Goal: Connect with others: Connect with others

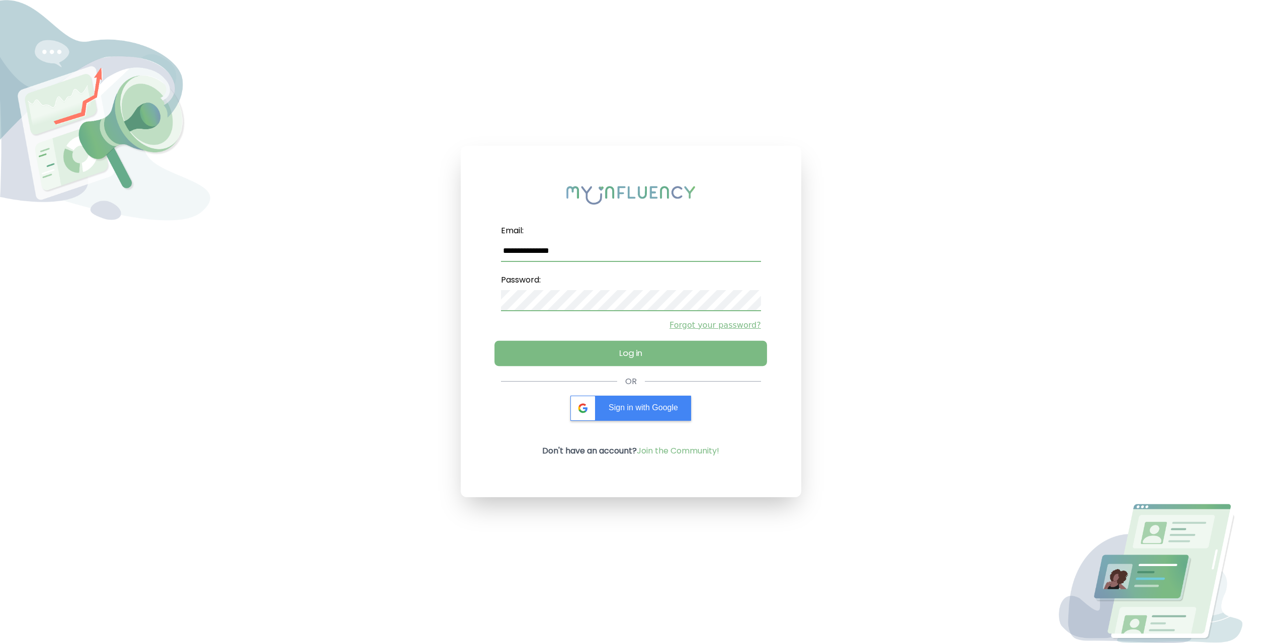
type input "**********"
click at [658, 358] on button "Log in" at bounding box center [630, 352] width 273 height 25
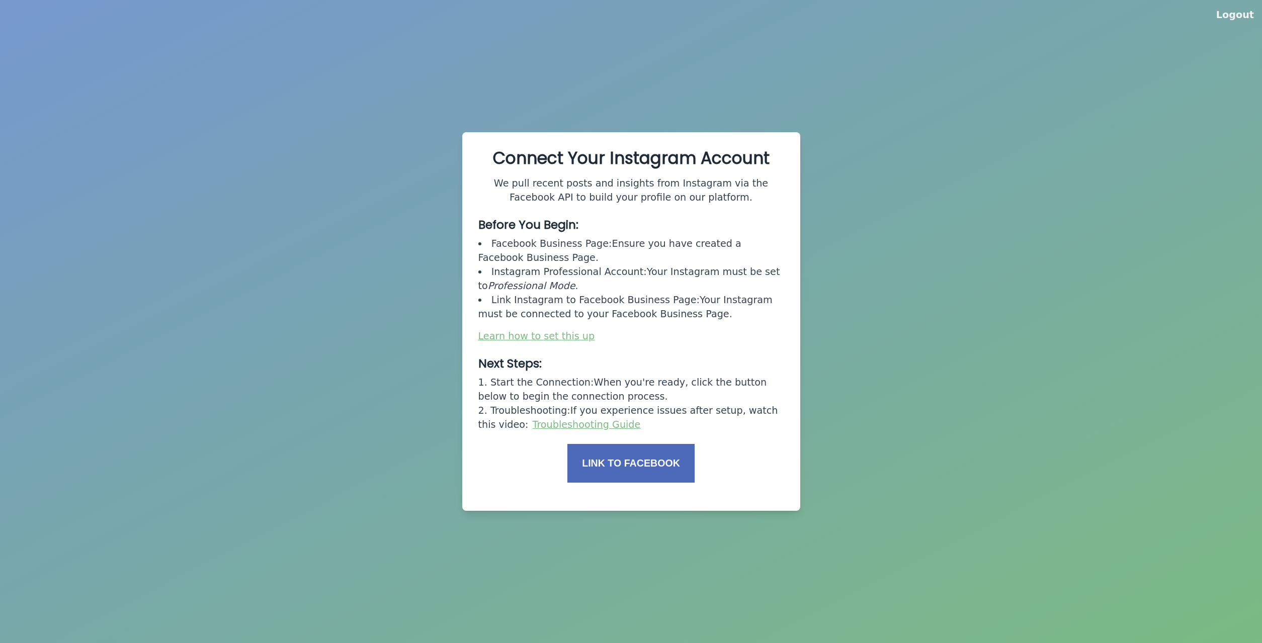
click at [599, 451] on button "Link to Facebook" at bounding box center [630, 463] width 127 height 39
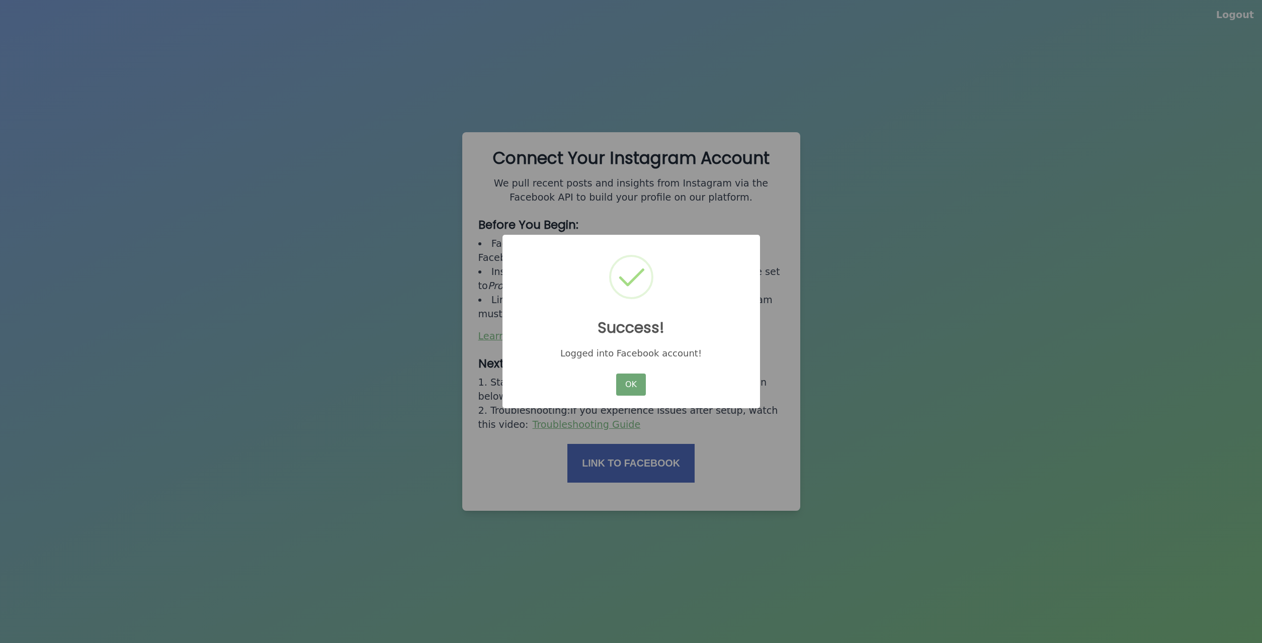
click at [628, 385] on button "OK" at bounding box center [630, 385] width 29 height 22
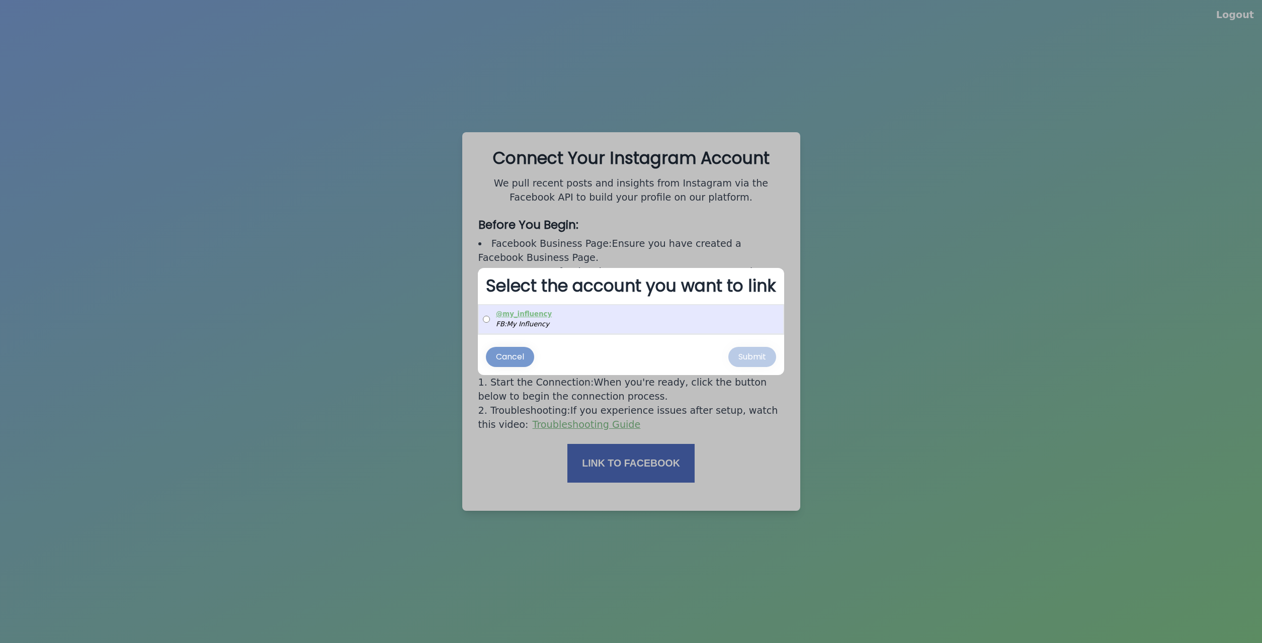
click at [668, 317] on label "@ my_influency FB: My Influency" at bounding box center [631, 319] width 304 height 28
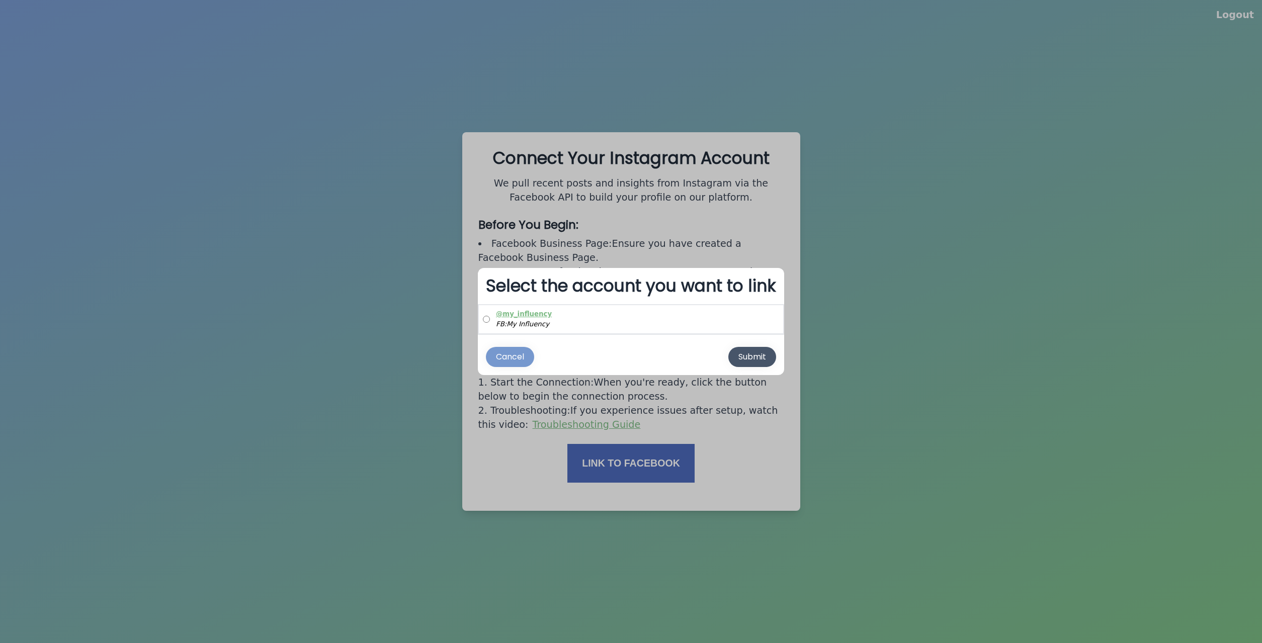
click at [743, 365] on button "Submit" at bounding box center [752, 357] width 48 height 20
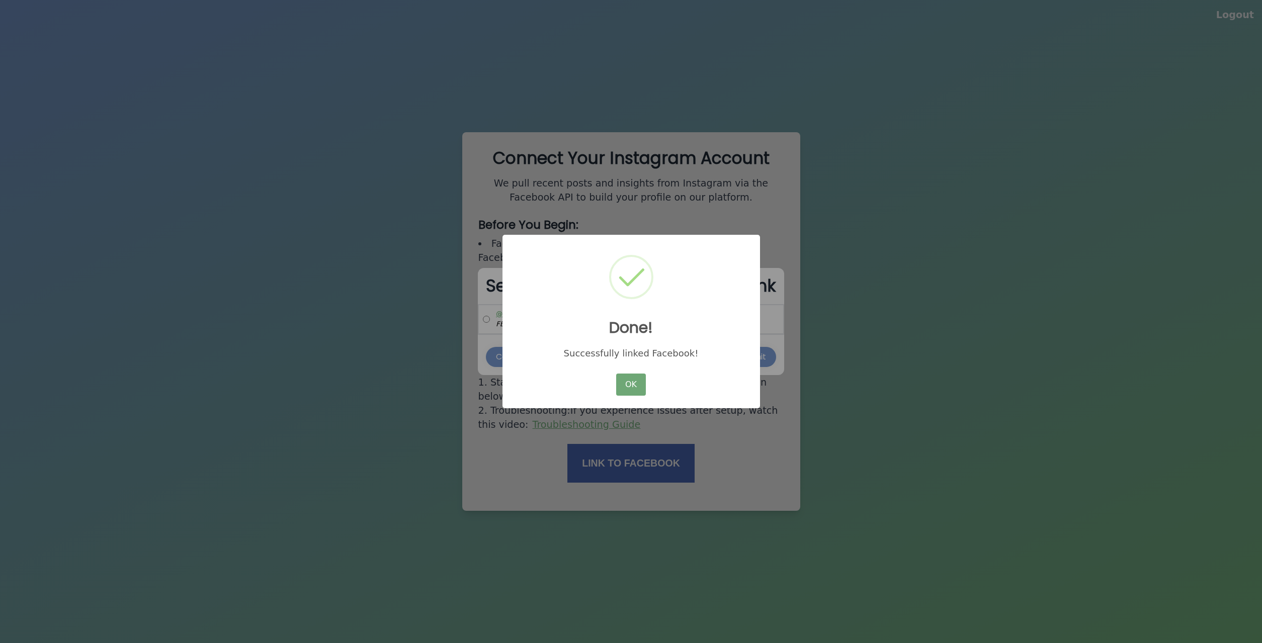
click at [633, 386] on button "OK" at bounding box center [630, 385] width 29 height 22
